Goal: Task Accomplishment & Management: Manage account settings

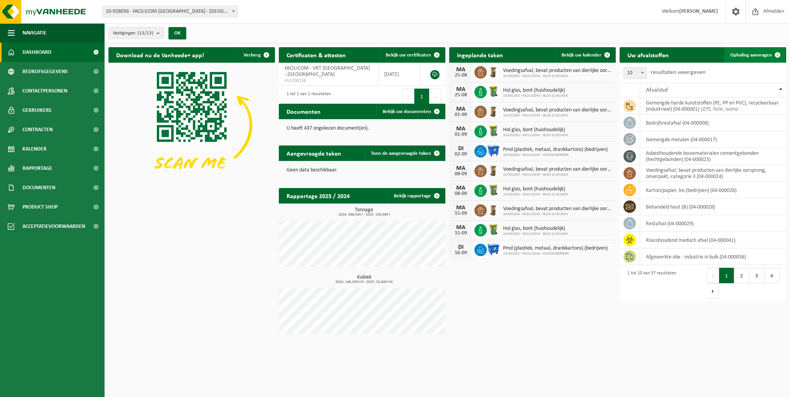
click at [749, 53] on span "Ophaling aanvragen" at bounding box center [750, 55] width 41 height 5
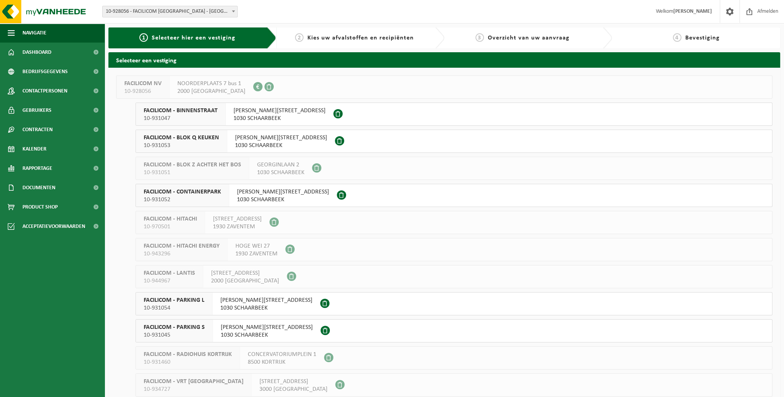
click at [262, 113] on span "AUGUST REYERSLAAN 52" at bounding box center [280, 111] width 92 height 8
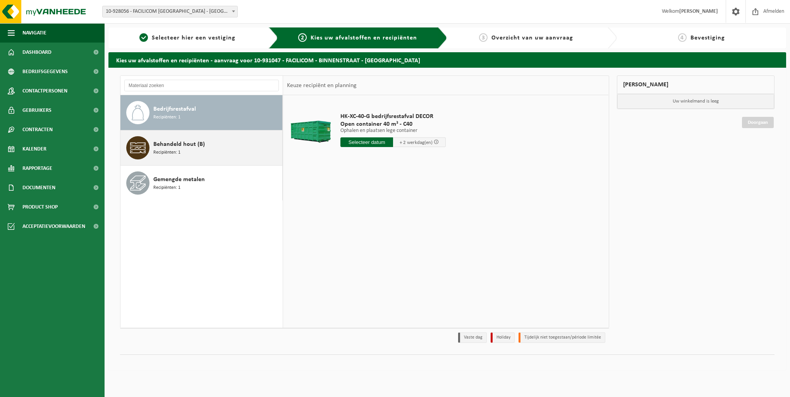
click at [221, 153] on div "Behandeld hout (B) Recipiënten: 1" at bounding box center [216, 147] width 127 height 23
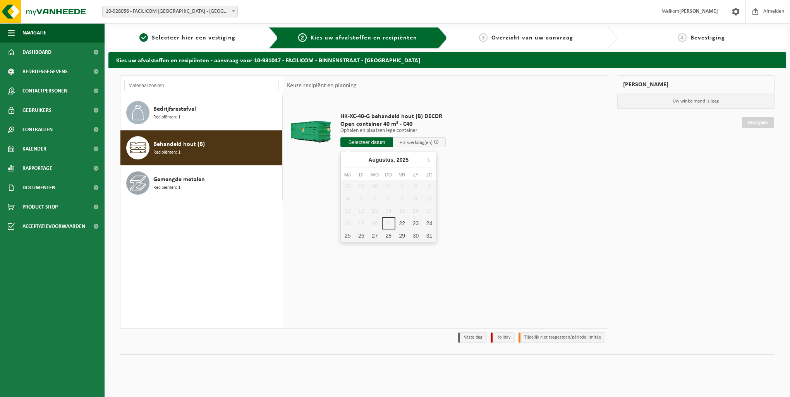
click at [347, 142] on input "text" at bounding box center [366, 142] width 53 height 10
click at [403, 223] on div "22" at bounding box center [402, 223] width 14 height 12
type input "Van 2025-08-22"
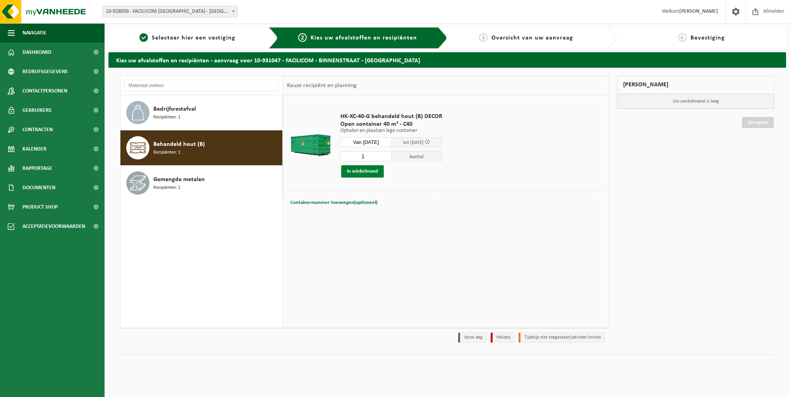
click at [366, 174] on button "In winkelmand" at bounding box center [362, 171] width 43 height 12
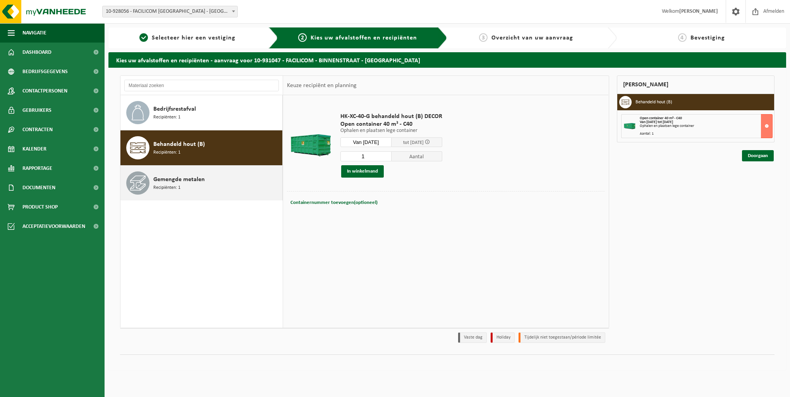
click at [219, 185] on div "Gemengde metalen Recipiënten: 1" at bounding box center [216, 183] width 127 height 23
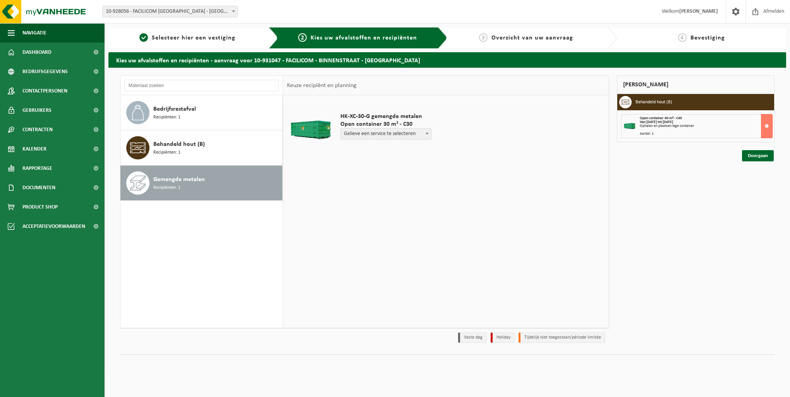
click at [382, 134] on span "Gelieve een service te selecteren" at bounding box center [386, 134] width 90 height 11
select select "P2PL-VEL-074327_HK-XC-30-GN-00_04-000017_46"
click at [369, 149] on input "text" at bounding box center [366, 149] width 53 height 10
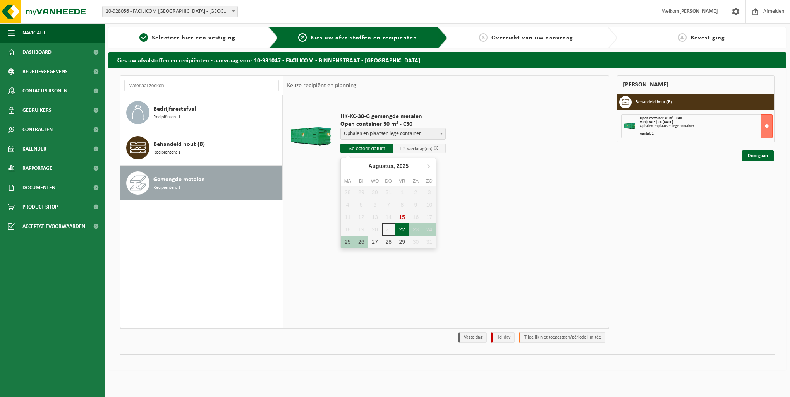
click at [403, 231] on div "22" at bounding box center [402, 229] width 14 height 12
type input "Van 2025-08-22"
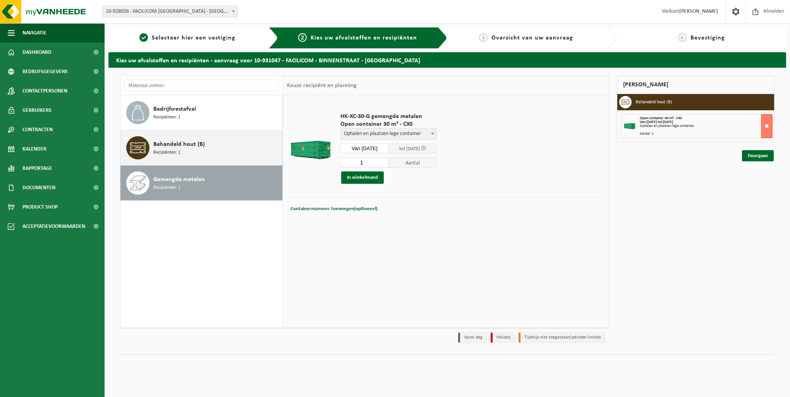
click at [180, 156] on div "Behandeld hout (B) Recipiënten: 1" at bounding box center [216, 147] width 127 height 23
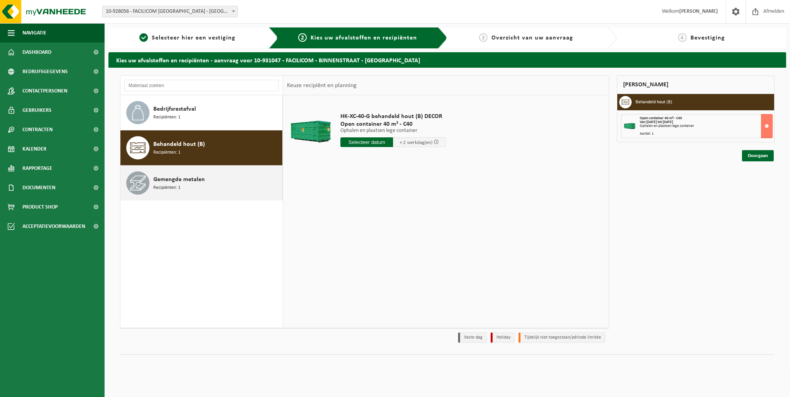
click at [173, 187] on span "Recipiënten: 1" at bounding box center [166, 187] width 27 height 7
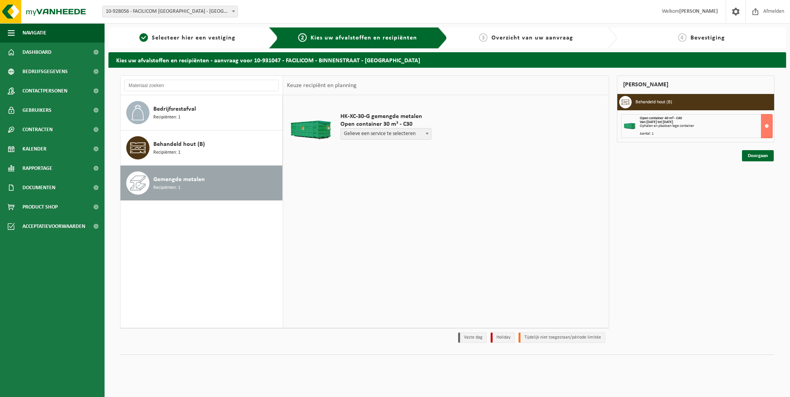
click at [417, 137] on span "Gelieve een service te selecteren" at bounding box center [386, 134] width 90 height 11
select select "P2PL-VEL-074327_HK-XC-30-GN-00_04-000017_46"
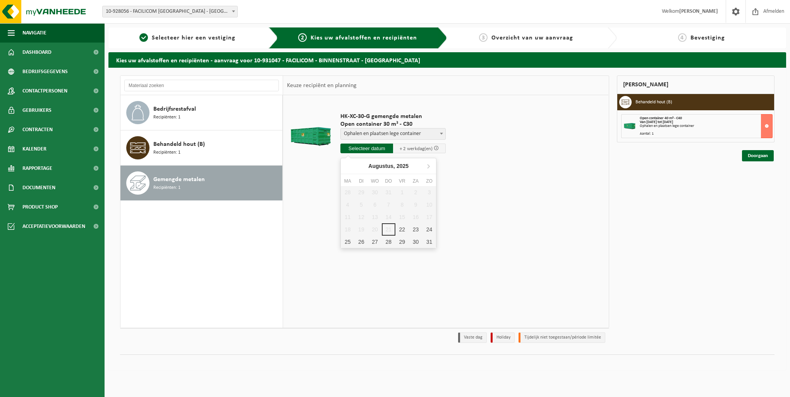
click at [384, 149] on input "text" at bounding box center [366, 149] width 53 height 10
click at [402, 233] on div "22" at bounding box center [402, 229] width 14 height 12
type input "Van 2025-08-22"
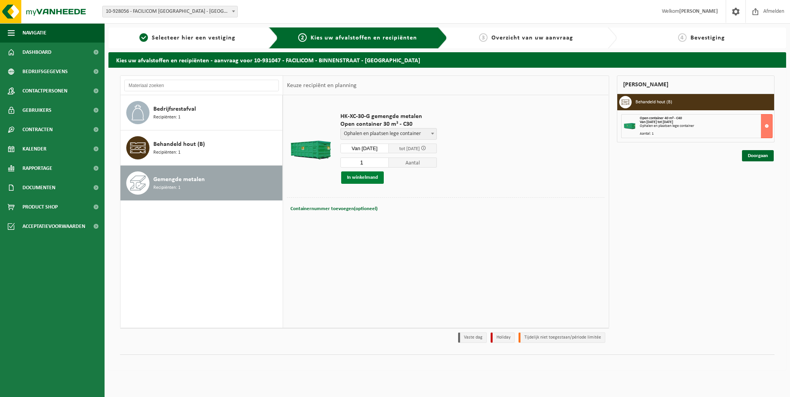
click at [370, 179] on button "In winkelmand" at bounding box center [362, 178] width 43 height 12
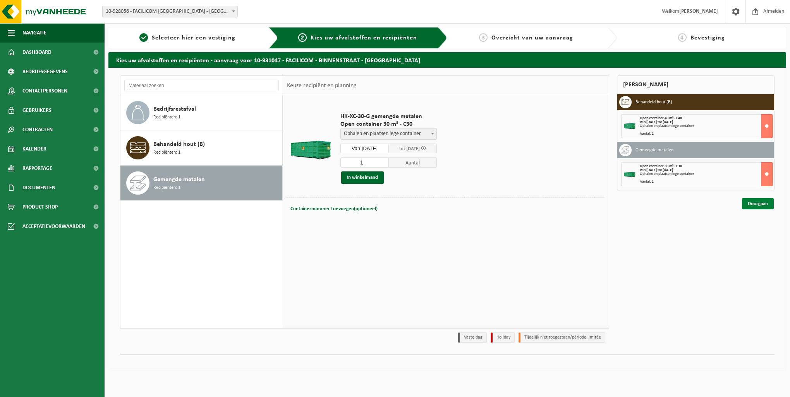
click at [749, 202] on link "Doorgaan" at bounding box center [758, 203] width 32 height 11
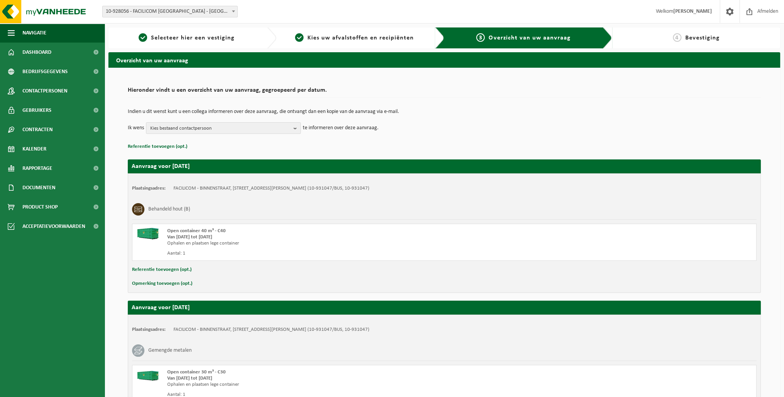
scroll to position [75, 0]
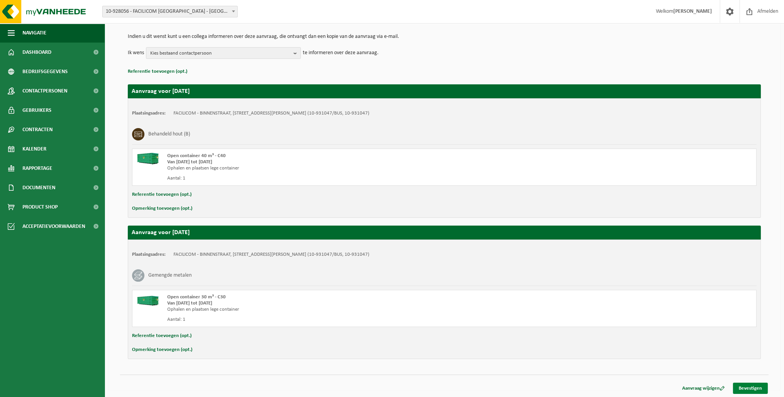
click at [756, 389] on link "Bevestigen" at bounding box center [750, 388] width 35 height 11
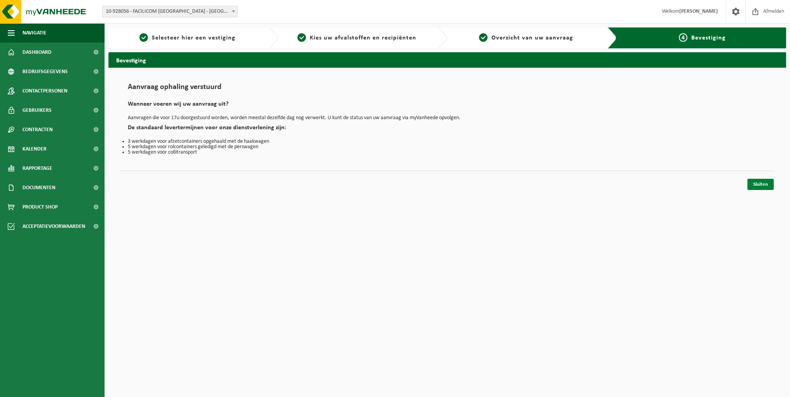
click at [767, 185] on link "Sluiten" at bounding box center [760, 184] width 26 height 11
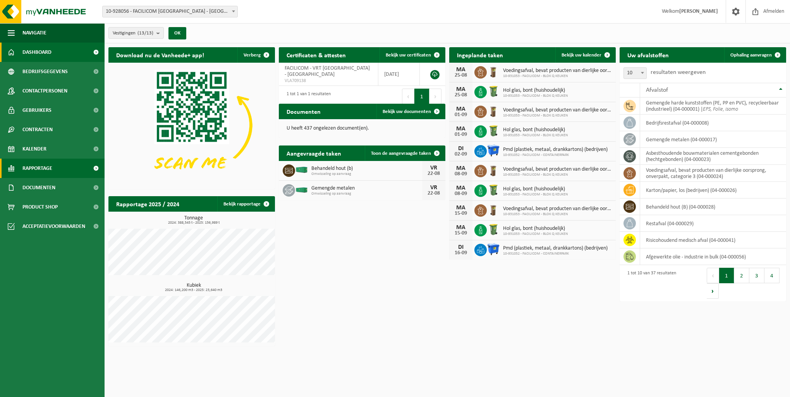
click at [43, 173] on span "Rapportage" at bounding box center [37, 168] width 30 height 19
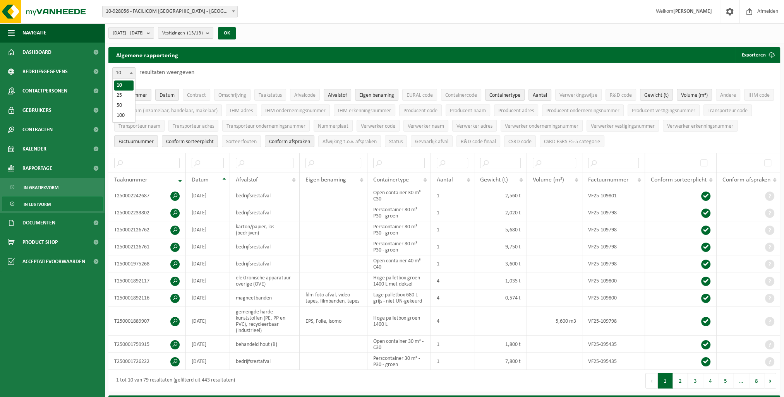
click at [134, 72] on span at bounding box center [131, 73] width 8 height 10
click at [154, 33] on button "2025-03-01 - 2025-08-21" at bounding box center [131, 33] width 46 height 12
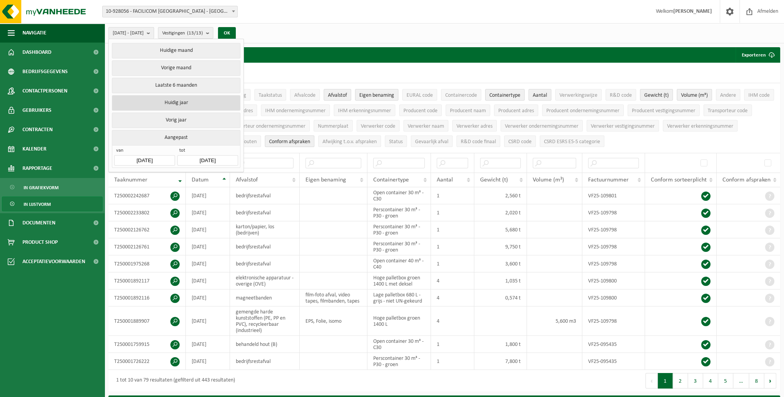
click at [172, 106] on button "Huidig jaar" at bounding box center [176, 102] width 128 height 15
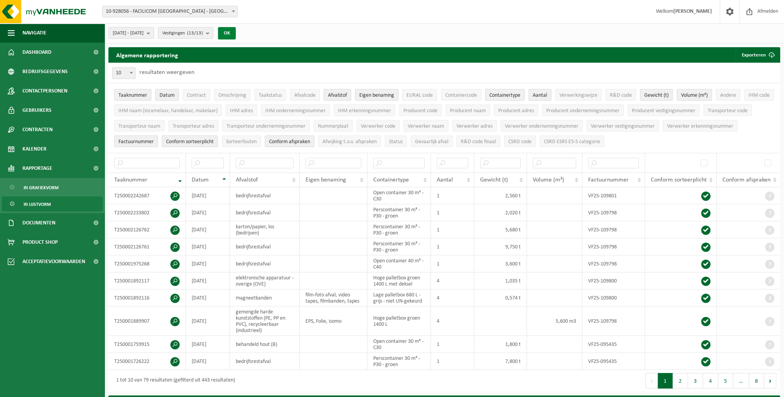
click at [236, 34] on button "OK" at bounding box center [227, 33] width 18 height 12
click at [203, 35] on span "Vestigingen (13/13)" at bounding box center [182, 33] width 41 height 12
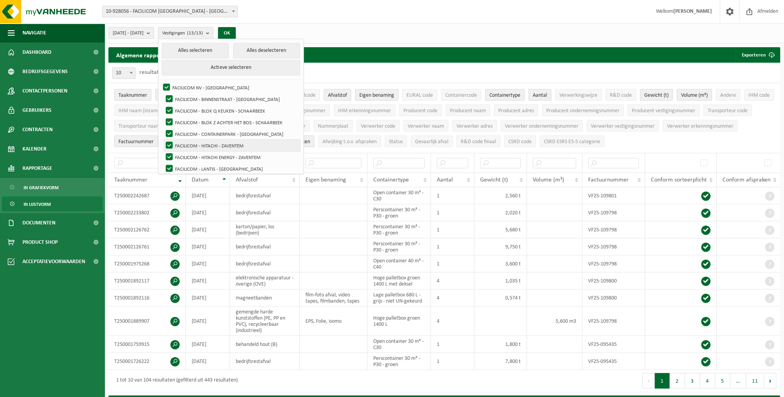
click at [267, 143] on label "FACILICOM - HITACHI - ZAVENTEM" at bounding box center [232, 146] width 136 height 12
click at [163, 140] on input "FACILICOM - HITACHI - ZAVENTEM" at bounding box center [163, 139] width 0 height 0
checkbox input "false"
click at [268, 153] on label "FACILICOM - HITACHI ENERGY - ZAVENTEM" at bounding box center [232, 157] width 136 height 12
click at [163, 151] on input "FACILICOM - HITACHI ENERGY - ZAVENTEM" at bounding box center [163, 151] width 0 height 0
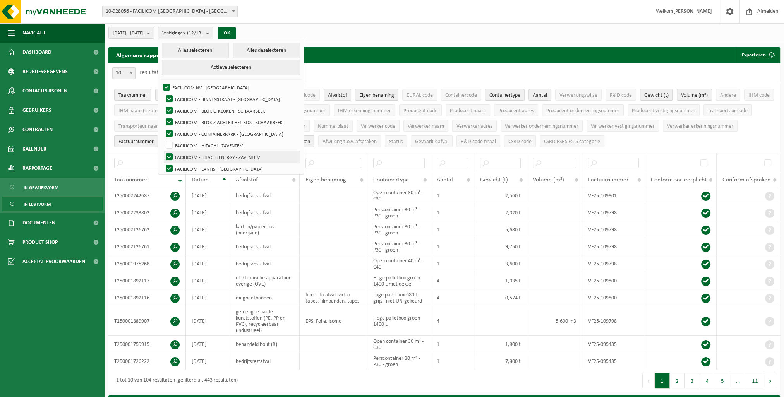
checkbox input "false"
click at [262, 173] on label "FACILICOM - LANTIS - [GEOGRAPHIC_DATA]" at bounding box center [232, 169] width 136 height 12
click at [163, 163] on input "FACILICOM - LANTIS - [GEOGRAPHIC_DATA]" at bounding box center [163, 163] width 0 height 0
checkbox input "false"
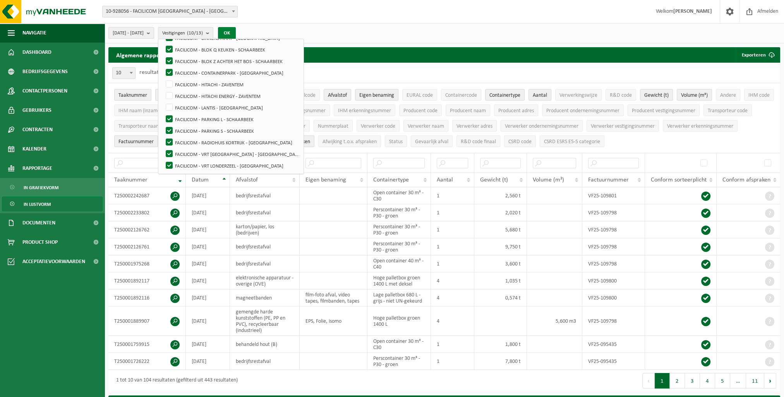
click at [236, 33] on button "OK" at bounding box center [227, 33] width 18 height 12
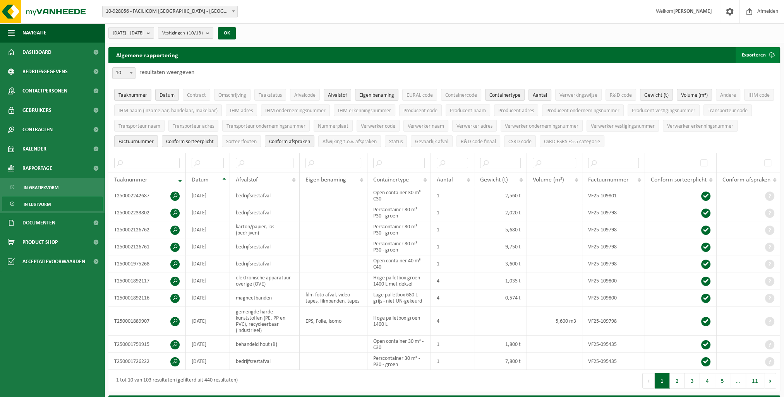
click at [767, 54] on span "submit" at bounding box center [771, 54] width 15 height 15
click at [745, 71] on link "Enkel mijn selectie" at bounding box center [744, 70] width 70 height 15
click at [492, 66] on div "10 25 50 100 10 resultaten weergeven" at bounding box center [444, 73] width 672 height 20
